Goal: Task Accomplishment & Management: Manage account settings

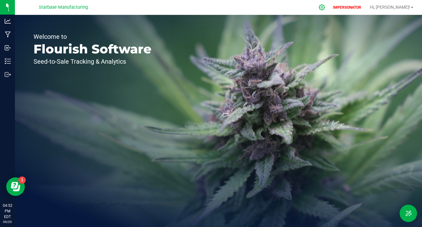
click at [325, 9] on icon at bounding box center [322, 7] width 7 height 7
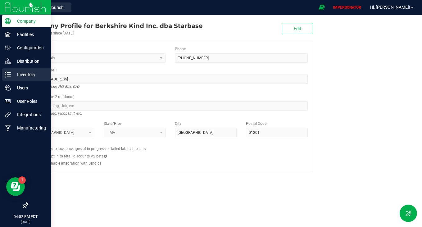
click at [18, 76] on p "Inventory" at bounding box center [29, 74] width 37 height 7
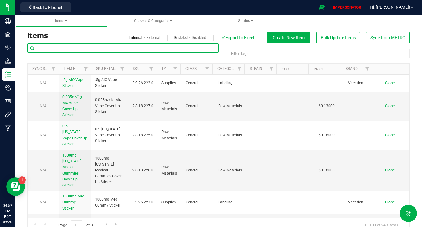
click at [93, 47] on input "text" at bounding box center [122, 47] width 191 height 9
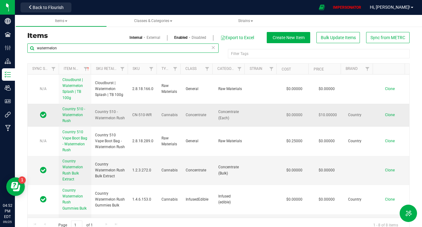
type input "watermelon"
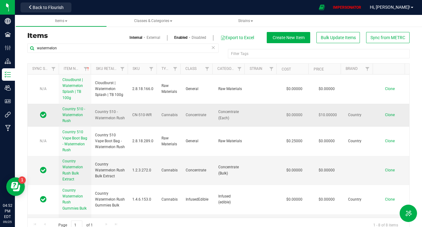
click at [66, 121] on span "Country 510 - Watermelon Rush" at bounding box center [73, 115] width 23 height 16
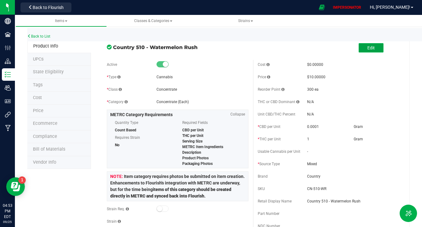
click at [360, 48] on button "Edit" at bounding box center [371, 47] width 25 height 9
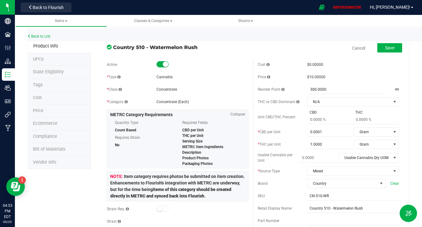
drag, startPoint x: 152, startPoint y: 98, endPoint x: 197, endPoint y: 102, distance: 45.2
click at [197, 102] on div "* Category Concentrate (Each)" at bounding box center [177, 101] width 141 height 9
click at [197, 102] on div "Concentrate (Each)" at bounding box center [202, 102] width 92 height 6
click at [47, 36] on link "Back to List" at bounding box center [38, 36] width 23 height 4
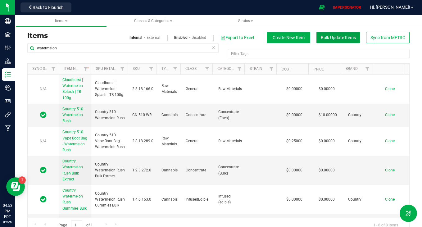
click at [336, 35] on span "Bulk Update Items" at bounding box center [338, 37] width 35 height 5
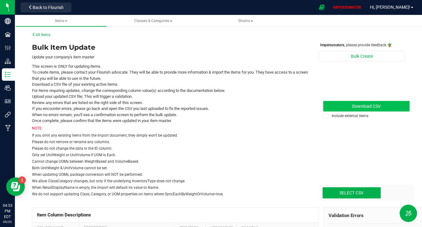
click at [365, 107] on span "Download CSV" at bounding box center [366, 106] width 29 height 5
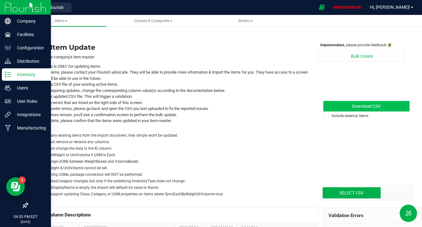
click at [8, 71] on icon at bounding box center [8, 74] width 6 height 6
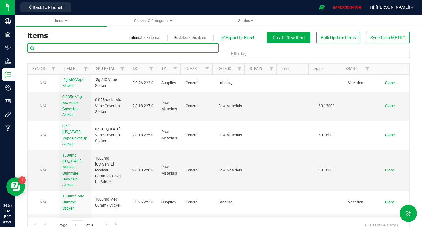
click at [71, 47] on input "text" at bounding box center [122, 47] width 191 height 9
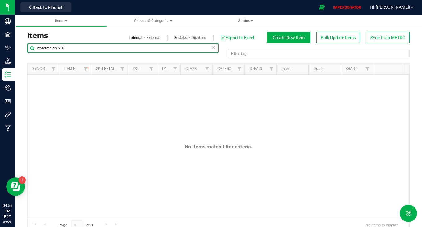
drag, startPoint x: 66, startPoint y: 49, endPoint x: 58, endPoint y: 49, distance: 8.1
click at [58, 49] on input "watermelon 510" at bounding box center [122, 47] width 191 height 9
type input "w"
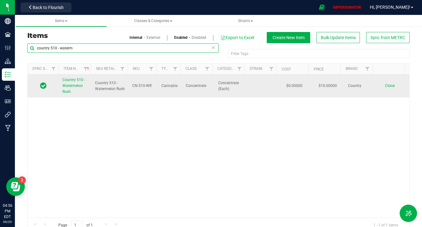
type input "country 510 - waterm"
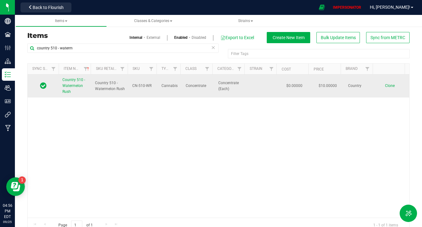
click at [74, 87] on span "Country 510 - Watermelon Rush" at bounding box center [73, 86] width 23 height 16
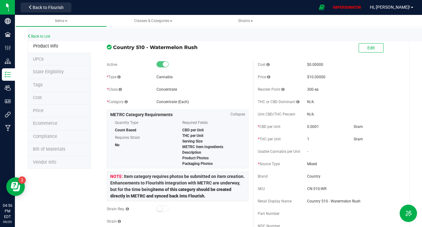
click at [192, 93] on div "* Class Concentrate" at bounding box center [177, 89] width 141 height 9
click at [63, 75] on li "State Eligibility" at bounding box center [59, 72] width 64 height 13
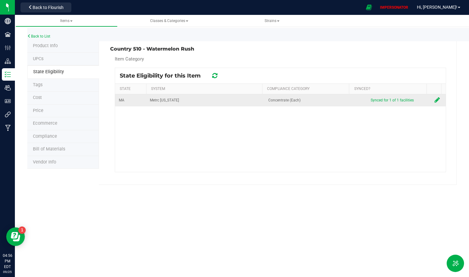
click at [422, 102] on icon at bounding box center [437, 100] width 5 height 6
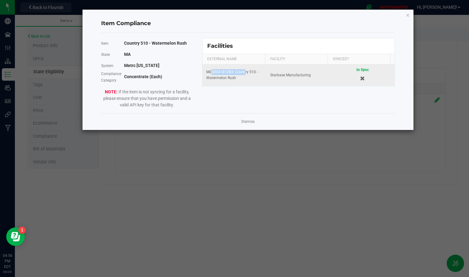
drag, startPoint x: 209, startPoint y: 72, endPoint x: 243, endPoint y: 72, distance: 34.8
click at [243, 72] on div "M00004181283: Country 510 - Watermelon Rush" at bounding box center [234, 75] width 57 height 12
click at [242, 84] on td "M00004181283: Country 510 - Watermelon Rush" at bounding box center [235, 75] width 64 height 21
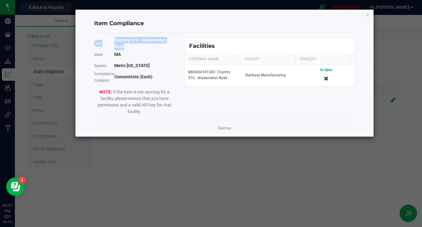
drag, startPoint x: 114, startPoint y: 40, endPoint x: 131, endPoint y: 46, distance: 18.2
click at [131, 46] on div "Item Country 510 - Watermelon Rush" at bounding box center [134, 43] width 81 height 11
click at [131, 46] on div "Country 510 - Watermelon Rush" at bounding box center [144, 43] width 61 height 13
drag, startPoint x: 115, startPoint y: 38, endPoint x: 130, endPoint y: 46, distance: 16.8
click at [130, 46] on div "Country 510 - Watermelon Rush" at bounding box center [144, 43] width 61 height 13
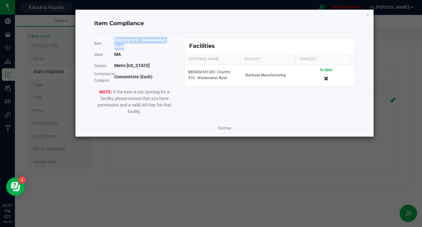
copy b "Country 510 - Watermelon Rush"
click at [201, 95] on div "Item Country 510 - Watermelon Rush State [US_STATE] System Metrc [US_STATE] Com…" at bounding box center [224, 76] width 270 height 77
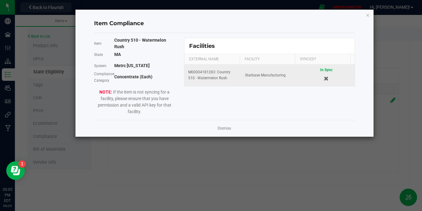
drag, startPoint x: 188, startPoint y: 72, endPoint x: 227, endPoint y: 81, distance: 40.7
click at [227, 81] on td "M00004181283: Country 510 - Watermelon Rush" at bounding box center [212, 75] width 57 height 21
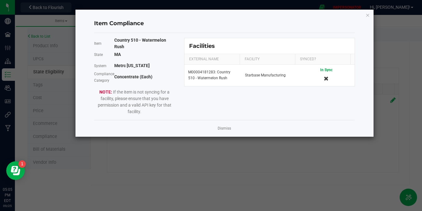
click at [204, 96] on div "Item Country 510 - Watermelon Rush State [US_STATE] System Metrc [US_STATE] Com…" at bounding box center [224, 76] width 270 height 77
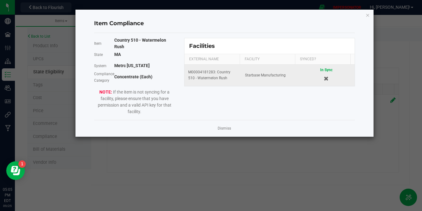
drag, startPoint x: 187, startPoint y: 73, endPoint x: 223, endPoint y: 83, distance: 37.4
click at [223, 83] on td "M00004181283: Country 510 - Watermelon Rush" at bounding box center [212, 75] width 57 height 21
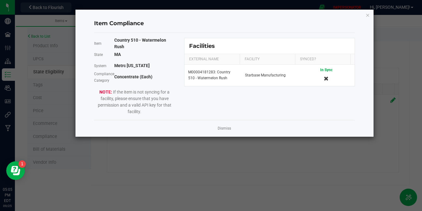
drag, startPoint x: 113, startPoint y: 78, endPoint x: 156, endPoint y: 79, distance: 42.9
click at [156, 79] on div "Compliance Category Concentrate (Each)" at bounding box center [134, 76] width 81 height 11
click at [156, 79] on div "Concentrate (Each)" at bounding box center [144, 77] width 61 height 7
drag, startPoint x: 115, startPoint y: 42, endPoint x: 142, endPoint y: 47, distance: 27.1
click at [142, 47] on div "Country 510 - Watermelon Rush" at bounding box center [144, 43] width 61 height 13
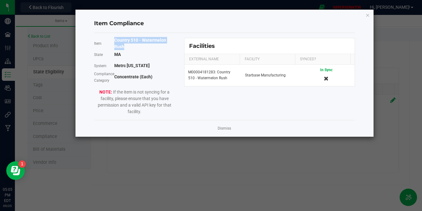
click at [142, 47] on div "Country 510 - Watermelon Rush" at bounding box center [144, 43] width 61 height 13
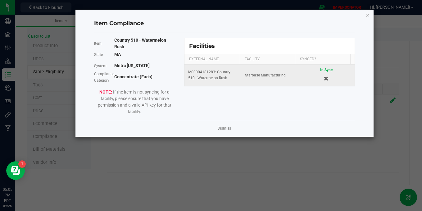
drag, startPoint x: 196, startPoint y: 72, endPoint x: 240, endPoint y: 82, distance: 45.6
click at [240, 82] on tr "M00004181283: Country 510 - Watermelon Rush Starbase Manufacturing In Sync" at bounding box center [269, 75] width 170 height 21
click at [241, 82] on td "Starbase Manufacturing" at bounding box center [269, 75] width 57 height 21
drag, startPoint x: 187, startPoint y: 73, endPoint x: 230, endPoint y: 83, distance: 43.8
click at [230, 83] on td "M00004181283: Country 510 - Watermelon Rush" at bounding box center [212, 75] width 57 height 21
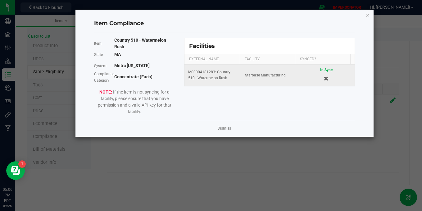
copy div "M00004181283: Country 510 - Watermelon Rush"
click at [234, 84] on td "M00004181283: Country 510 - Watermelon Rush" at bounding box center [212, 75] width 57 height 21
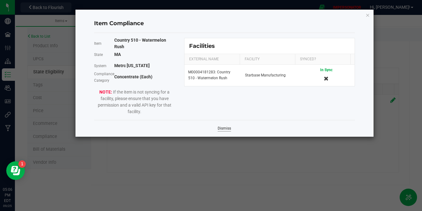
click at [226, 129] on link "Dismiss" at bounding box center [224, 128] width 13 height 5
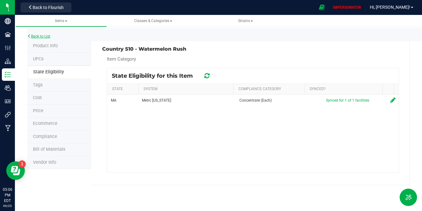
click at [40, 37] on link "Back to List" at bounding box center [38, 36] width 23 height 4
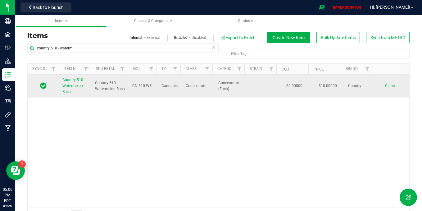
click at [72, 83] on link "Country 510 - Watermelon Rush" at bounding box center [74, 86] width 25 height 18
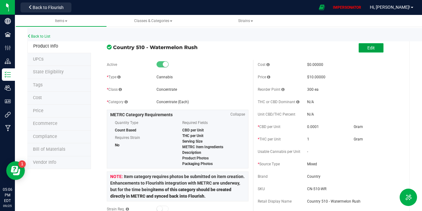
click at [359, 47] on button "Edit" at bounding box center [371, 47] width 25 height 9
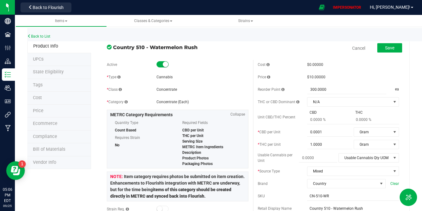
drag, startPoint x: 201, startPoint y: 47, endPoint x: 116, endPoint y: 49, distance: 84.8
click at [116, 49] on span "Country 510 - Watermelon Rush" at bounding box center [180, 46] width 135 height 7
drag, startPoint x: 199, startPoint y: 44, endPoint x: 112, endPoint y: 48, distance: 87.3
click at [112, 48] on div "Country 510 - Watermelon Rush" at bounding box center [177, 45] width 151 height 11
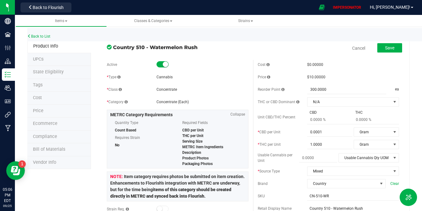
click at [182, 65] on div at bounding box center [202, 64] width 92 height 6
click at [46, 73] on span "State Eligibility" at bounding box center [48, 71] width 31 height 5
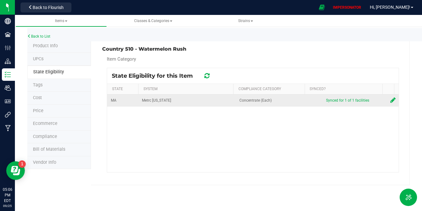
click at [390, 100] on icon at bounding box center [392, 100] width 5 height 6
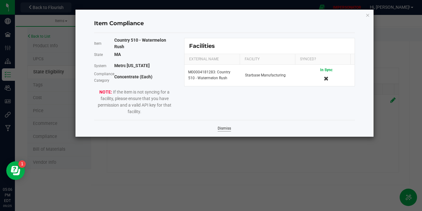
click at [224, 128] on link "Dismiss" at bounding box center [224, 128] width 13 height 5
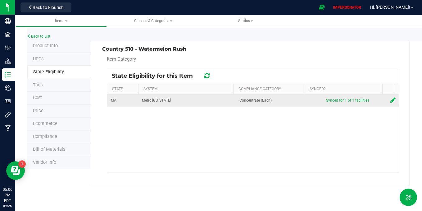
click at [391, 100] on icon at bounding box center [392, 100] width 5 height 6
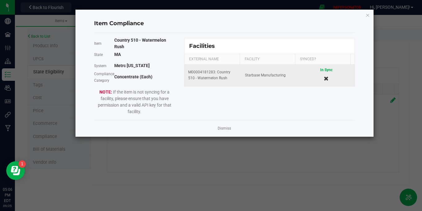
click at [324, 76] on icon "Cancel button" at bounding box center [326, 78] width 5 height 4
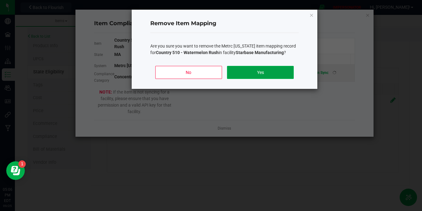
click at [255, 79] on button "Yes" at bounding box center [260, 72] width 67 height 13
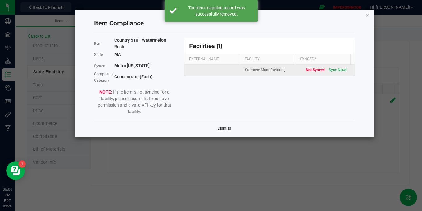
click at [223, 127] on link "Dismiss" at bounding box center [224, 128] width 13 height 5
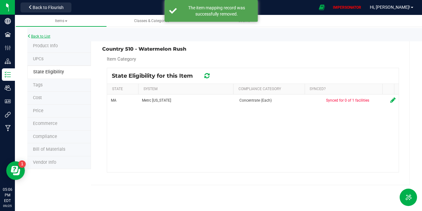
click at [40, 36] on link "Back to List" at bounding box center [38, 36] width 23 height 4
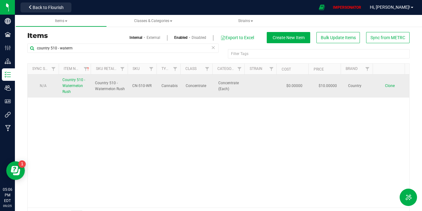
drag, startPoint x: 215, startPoint y: 81, endPoint x: 228, endPoint y: 92, distance: 17.2
click at [228, 92] on td "Concentrate (Each)" at bounding box center [231, 86] width 33 height 23
drag, startPoint x: 228, startPoint y: 92, endPoint x: 212, endPoint y: 91, distance: 15.8
click at [224, 92] on td "Concentrate (Each)" at bounding box center [231, 86] width 33 height 23
click at [68, 85] on span "Country 510 - Watermelon Rush" at bounding box center [73, 86] width 23 height 16
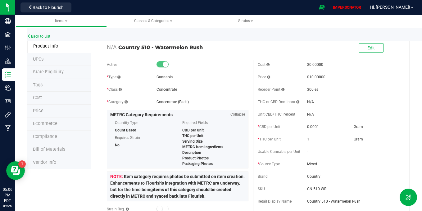
click at [53, 72] on span "State Eligibility" at bounding box center [48, 71] width 31 height 5
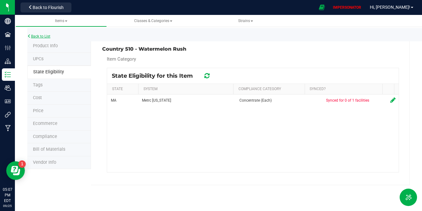
click at [43, 37] on link "Back to List" at bounding box center [38, 36] width 23 height 4
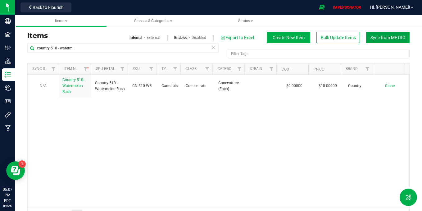
click at [386, 38] on span "Sync from METRC" at bounding box center [387, 37] width 35 height 5
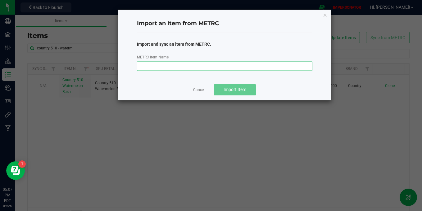
click at [163, 70] on input "METRC Item Name" at bounding box center [224, 65] width 175 height 9
paste input "M00004181283: Country 510 - Watermelon Rush"
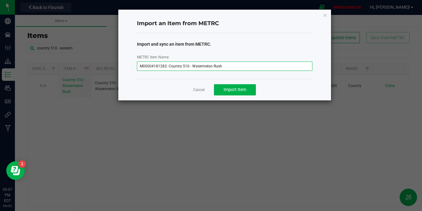
drag, startPoint x: 167, startPoint y: 66, endPoint x: 135, endPoint y: 66, distance: 32.0
click at [135, 66] on div "METRC Item Name M00004181283: Country 510 - Watermelon Rush" at bounding box center [224, 62] width 185 height 17
type input "M00004181283: Country 510 - Watermelon Rush"
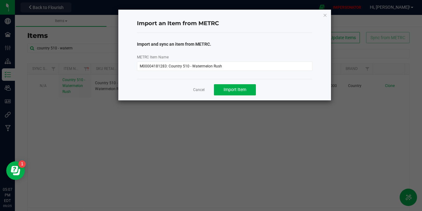
click at [223, 39] on div "Import and sync an item from METRC. METRC Item Name M00004181283: Country 510 -…" at bounding box center [224, 54] width 185 height 33
click at [245, 90] on span "Import Item" at bounding box center [235, 89] width 23 height 5
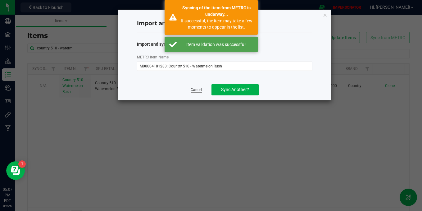
click at [198, 90] on link "Cancel" at bounding box center [196, 89] width 11 height 5
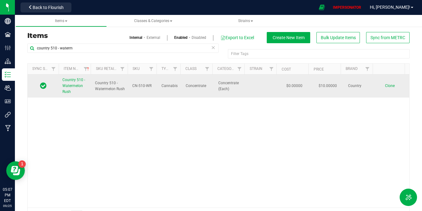
click at [71, 84] on span "Country 510 - Watermelon Rush" at bounding box center [73, 86] width 23 height 16
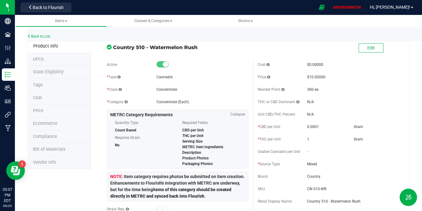
click at [52, 69] on span "State Eligibility" at bounding box center [48, 71] width 31 height 5
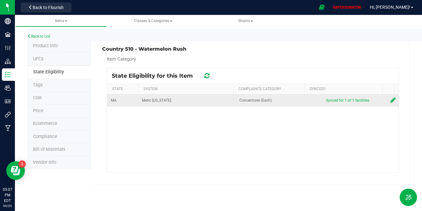
click at [390, 100] on icon at bounding box center [392, 100] width 5 height 6
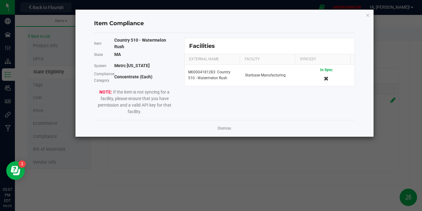
drag, startPoint x: 120, startPoint y: 82, endPoint x: 169, endPoint y: 81, distance: 48.1
click at [169, 81] on div "Compliance Category Concentrate (Each)" at bounding box center [134, 76] width 81 height 11
drag, startPoint x: 153, startPoint y: 76, endPoint x: 96, endPoint y: 76, distance: 57.4
click at [96, 76] on div "Compliance Category Concentrate (Each)" at bounding box center [134, 76] width 81 height 11
click at [133, 76] on b "Concentrate (Each)" at bounding box center [133, 76] width 38 height 5
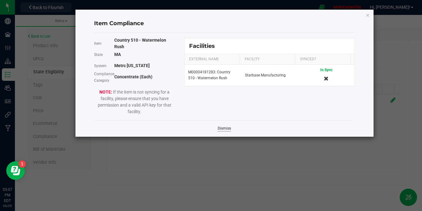
click at [222, 128] on link "Dismiss" at bounding box center [224, 128] width 13 height 5
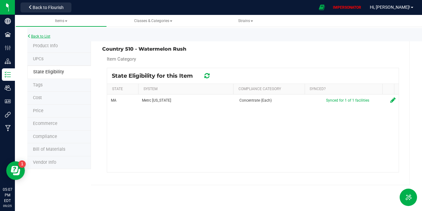
click at [39, 35] on link "Back to List" at bounding box center [38, 36] width 23 height 4
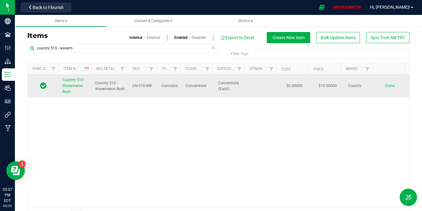
click at [69, 84] on span "Country 510 - Watermelon Rush" at bounding box center [73, 86] width 23 height 16
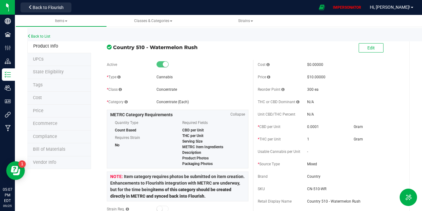
drag, startPoint x: 152, startPoint y: 100, endPoint x: 225, endPoint y: 106, distance: 72.9
click at [225, 106] on div "* Category Concentrate (Each)" at bounding box center [177, 101] width 141 height 9
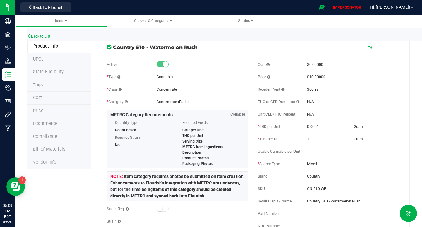
click at [51, 67] on li "State Eligibility" at bounding box center [59, 72] width 64 height 13
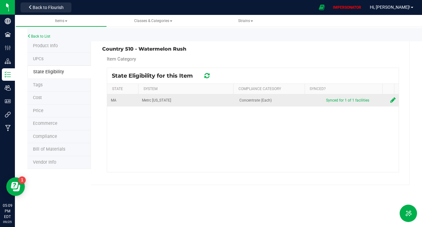
click at [390, 100] on icon at bounding box center [392, 100] width 5 height 6
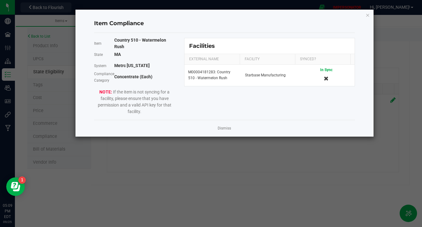
drag, startPoint x: 113, startPoint y: 79, endPoint x: 172, endPoint y: 79, distance: 59.0
click at [172, 79] on div "Compliance Category Concentrate (Each)" at bounding box center [134, 76] width 81 height 11
click at [172, 79] on div "Concentrate (Each)" at bounding box center [144, 77] width 61 height 7
click at [224, 128] on link "Dismiss" at bounding box center [224, 128] width 13 height 5
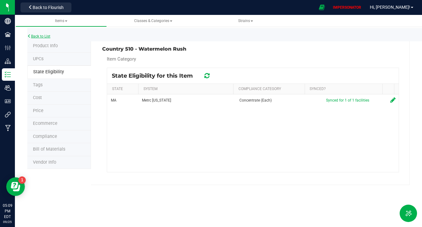
click at [43, 36] on link "Back to List" at bounding box center [38, 36] width 23 height 4
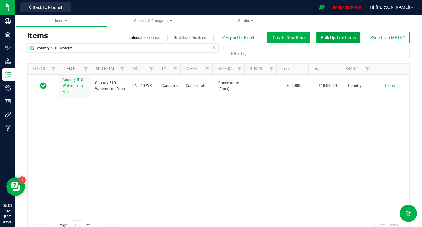
click at [330, 34] on button "Bulk Update Items" at bounding box center [337, 37] width 43 height 11
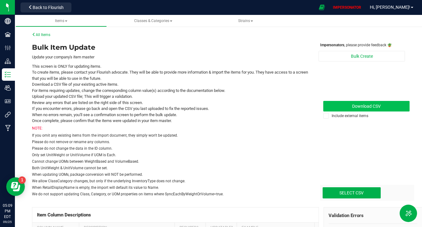
click at [349, 102] on link "Download CSV" at bounding box center [366, 106] width 86 height 11
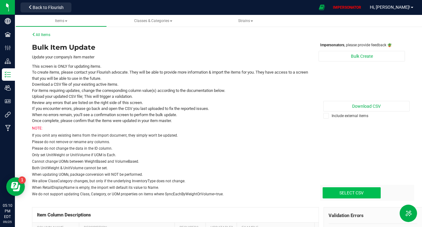
type input "C:\fakepath\update-items_2025-09-25 (2).csv"
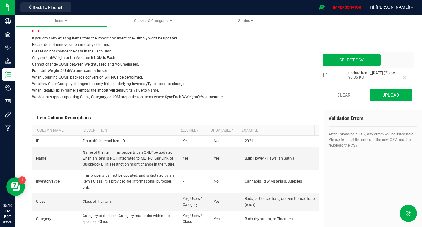
scroll to position [102, 0]
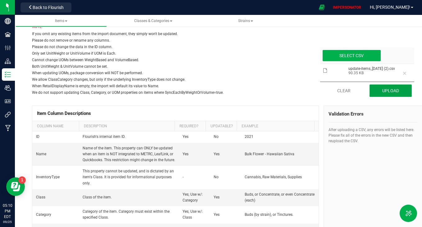
click at [391, 94] on button "Upload" at bounding box center [390, 90] width 42 height 12
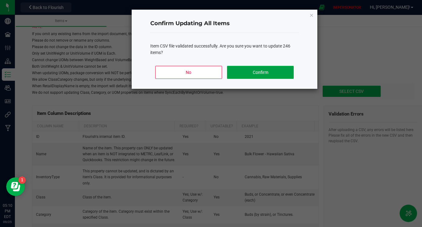
click at [260, 74] on button "Confirm" at bounding box center [260, 72] width 67 height 13
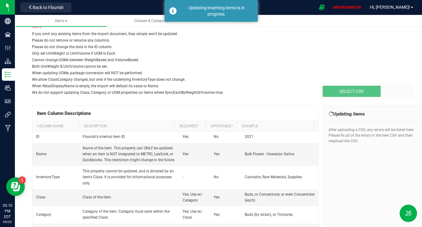
scroll to position [135, 0]
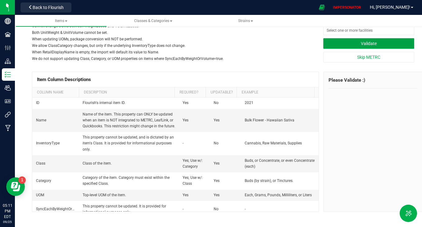
click at [381, 42] on button "Validate" at bounding box center [368, 43] width 91 height 11
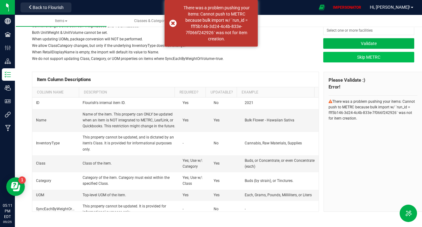
click at [355, 56] on button "Skip METRC" at bounding box center [368, 57] width 91 height 11
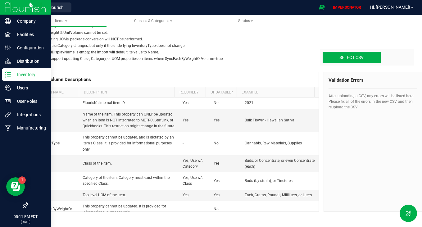
click at [15, 77] on p "Inventory" at bounding box center [29, 74] width 37 height 7
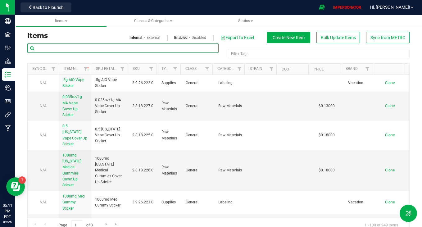
click at [118, 50] on input "text" at bounding box center [122, 47] width 191 height 9
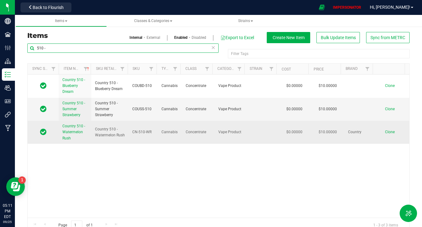
type input "510 -"
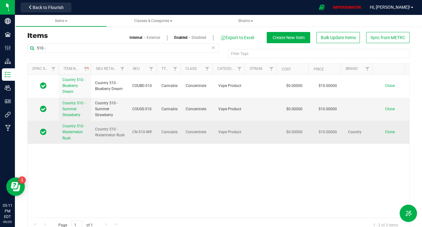
click at [69, 132] on span "Country 510 - Watermelon Rush" at bounding box center [73, 132] width 23 height 16
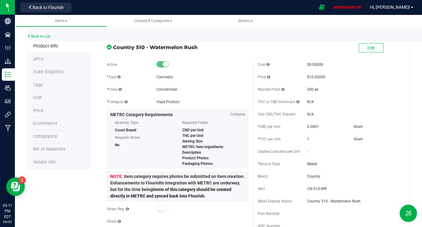
click at [57, 73] on span "State Eligibility" at bounding box center [48, 71] width 31 height 5
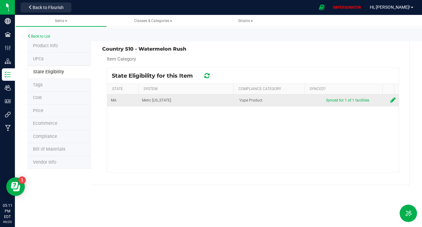
click at [390, 101] on icon at bounding box center [392, 100] width 5 height 6
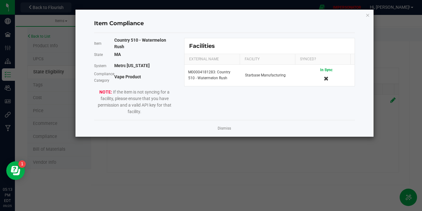
click at [39, 11] on ngb-modal-window "Item Compliance Item Country 510 - Watermelon Rush State MA System Metrc Massac…" at bounding box center [213, 105] width 427 height 211
click at [221, 130] on link "Dismiss" at bounding box center [224, 128] width 13 height 5
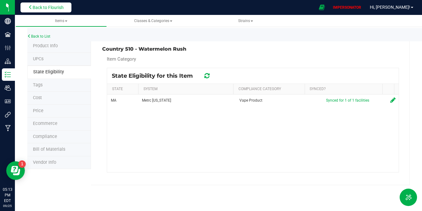
click at [46, 10] on button "Back to Flourish" at bounding box center [45, 7] width 51 height 10
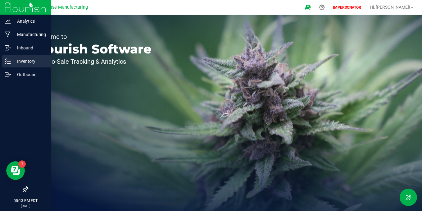
click at [20, 62] on p "Inventory" at bounding box center [29, 60] width 37 height 7
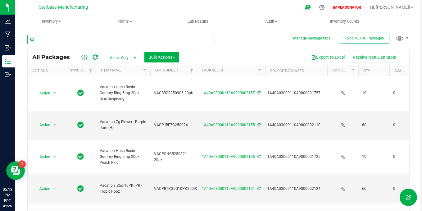
click at [116, 40] on input "text" at bounding box center [120, 39] width 187 height 9
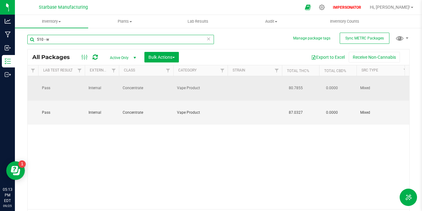
type input "510 - w"
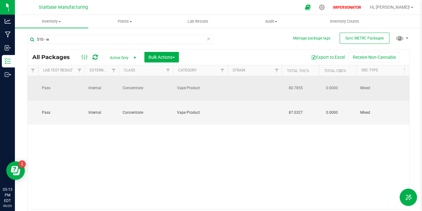
drag, startPoint x: 175, startPoint y: 85, endPoint x: 208, endPoint y: 90, distance: 32.9
click at [208, 90] on td "Vape Product" at bounding box center [200, 88] width 54 height 25
click at [208, 90] on span "Vape Product" at bounding box center [200, 88] width 47 height 6
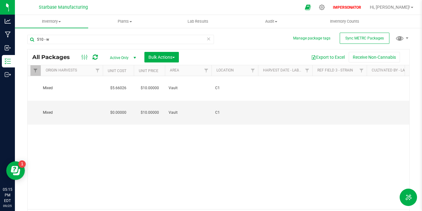
scroll to position [0, 118]
